Goal: Task Accomplishment & Management: Use online tool/utility

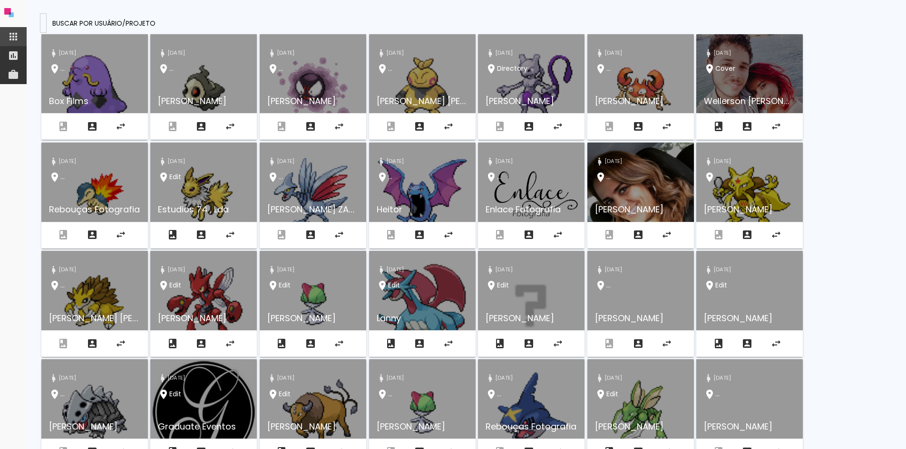
click at [43, 23] on input at bounding box center [43, 23] width 0 height 10
type input "https://www.fotto.com.br/encontrar-fotos"
click at [47, 17] on paper-input-container at bounding box center [43, 22] width 7 height 19
click at [43, 23] on input at bounding box center [43, 23] width 0 height 10
paste input "mariehenriquefotografias@hotmail.com.br"
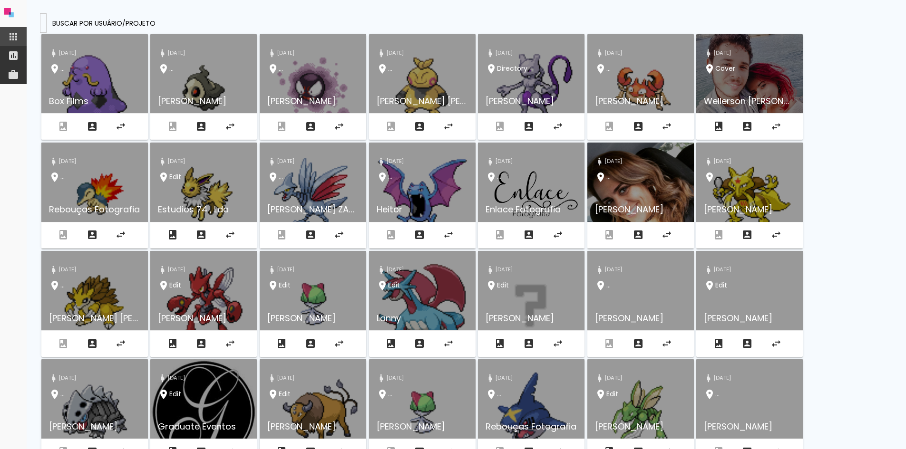
type input "mariehenriquefotografias@hotmail.com.br"
type paper-input "mariehenriquefotografias@hotmail.com.br"
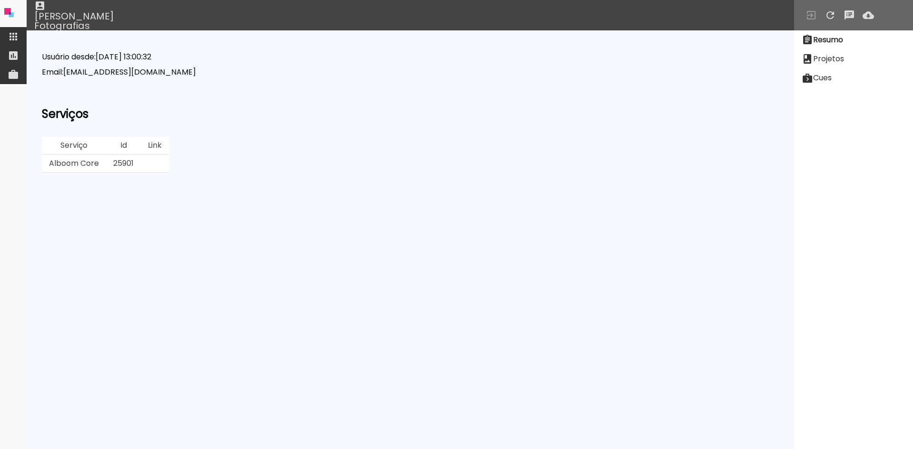
click at [0, 0] on slot "Projetos" at bounding box center [0, 0] width 0 height 0
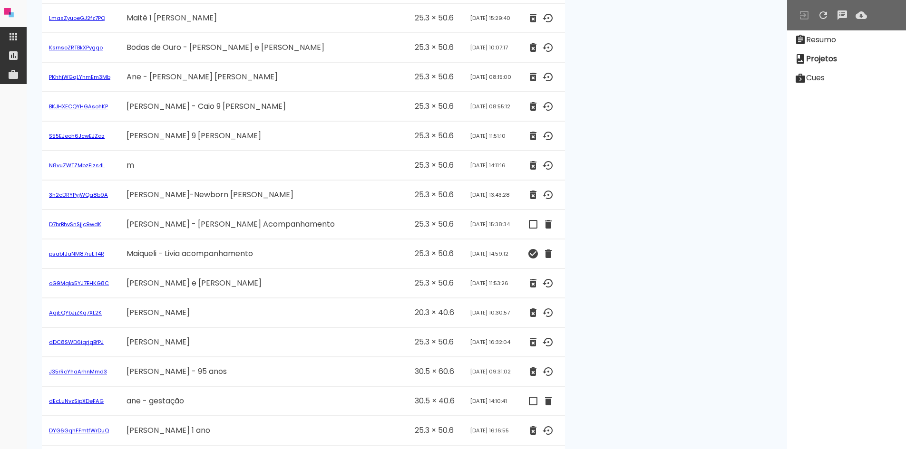
scroll to position [3603, 0]
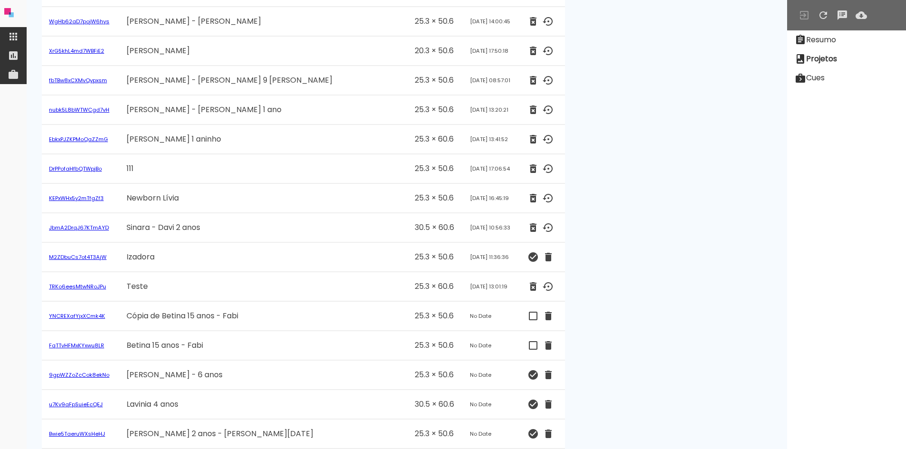
click at [65, 346] on link "FqTTvHFMxKYxwu8LR" at bounding box center [76, 346] width 55 height 8
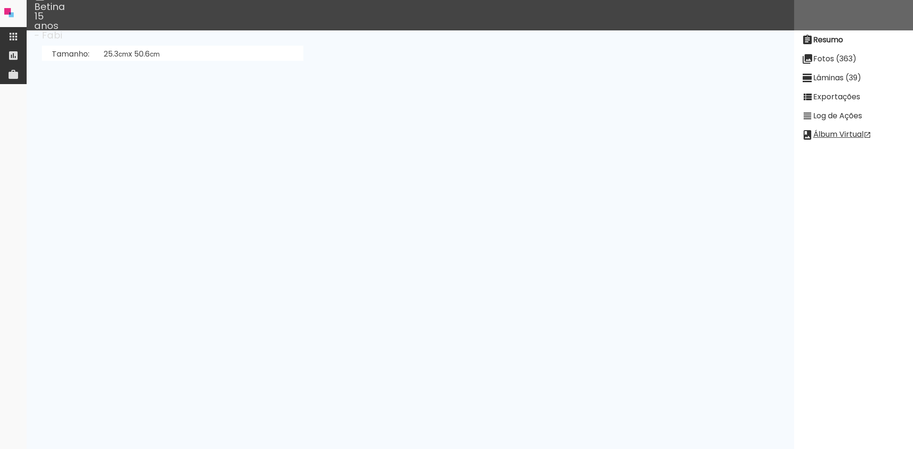
click at [845, 72] on paper-item "Lâminas (39)" at bounding box center [853, 77] width 119 height 19
click at [0, 0] on slot "Exportações" at bounding box center [0, 0] width 0 height 0
click at [0, 0] on slot "Log de Ações" at bounding box center [0, 0] width 0 height 0
click at [0, 0] on slot "Lâminas (39)" at bounding box center [0, 0] width 0 height 0
click at [0, 0] on slot "Fotos (363)" at bounding box center [0, 0] width 0 height 0
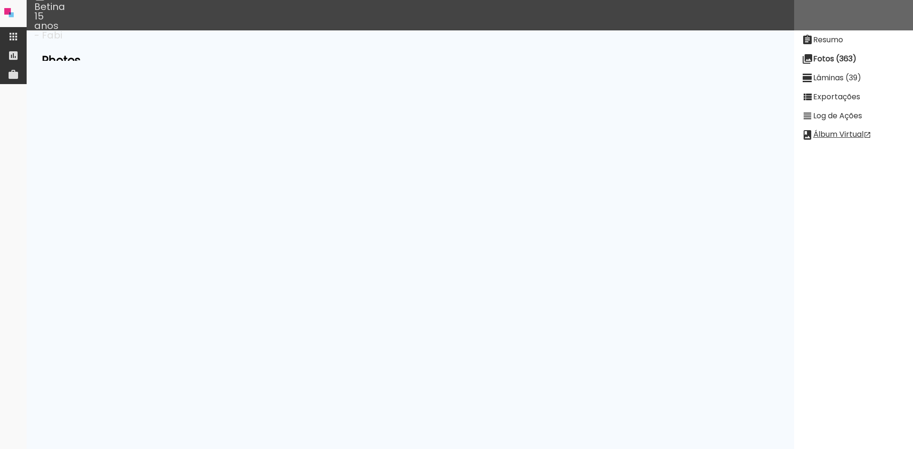
scroll to position [6375, 0]
click at [0, 0] on slot "Resumo" at bounding box center [0, 0] width 0 height 0
click at [0, 0] on slot "Fotos (363)" at bounding box center [0, 0] width 0 height 0
drag, startPoint x: 541, startPoint y: 216, endPoint x: 565, endPoint y: 216, distance: 24.2
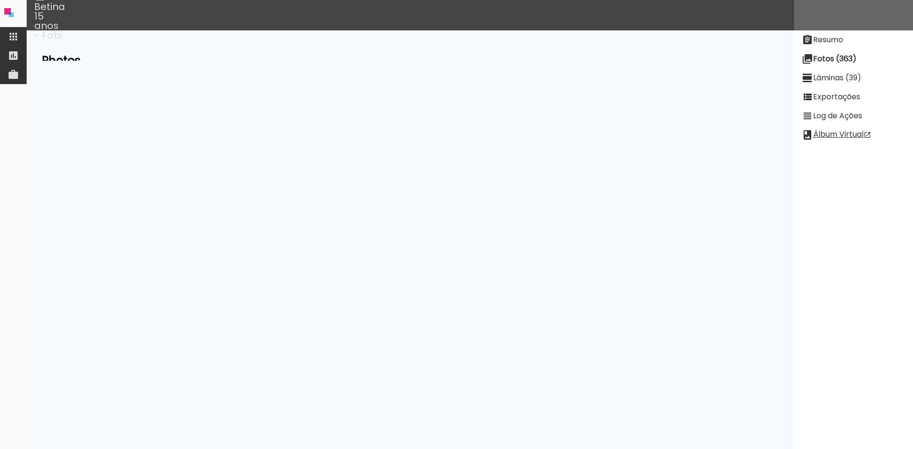
click at [565, 216] on div "32 0D6A6125.JPG hJCny74XthnyyM7gL 8192 x 5464 display #1 upload #1 printable" at bounding box center [410, 220] width 737 height 18
